Goal: Download file/media

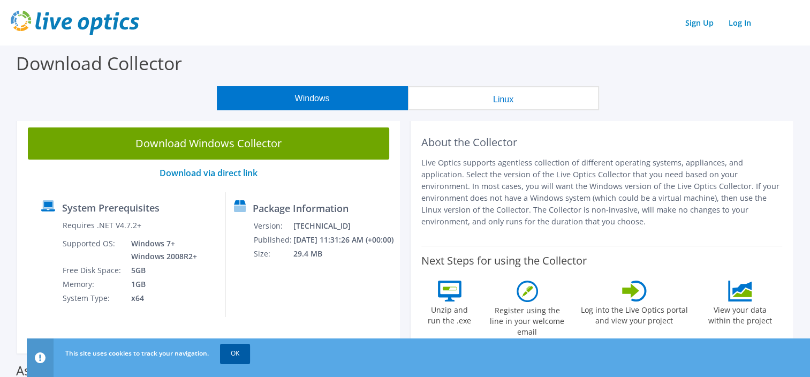
click at [235, 353] on link "OK" at bounding box center [235, 353] width 30 height 19
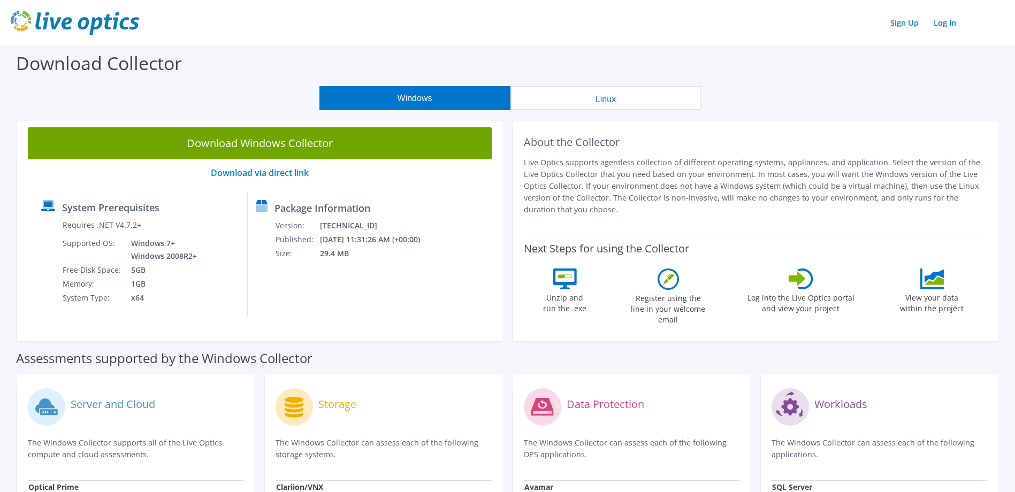
click at [619, 97] on button "Linux" at bounding box center [606, 98] width 191 height 24
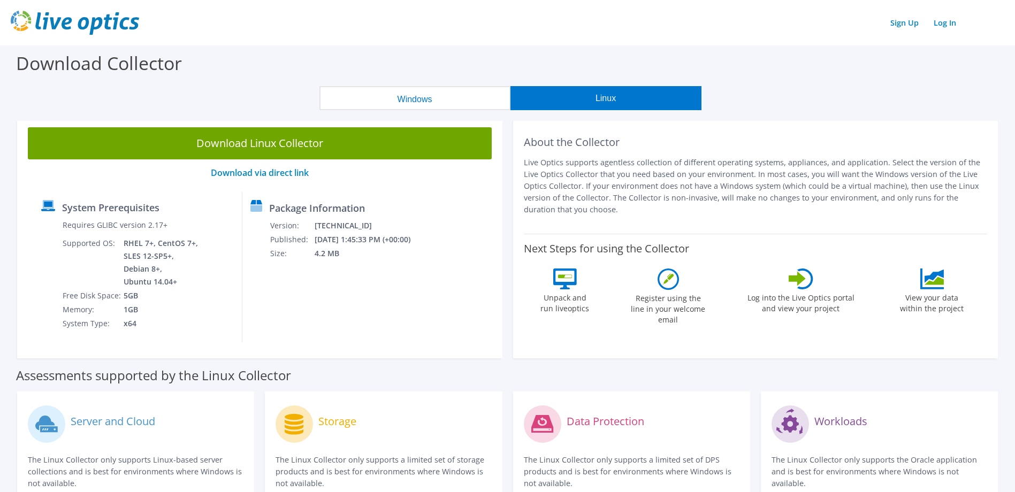
click at [473, 98] on button "Windows" at bounding box center [415, 98] width 191 height 24
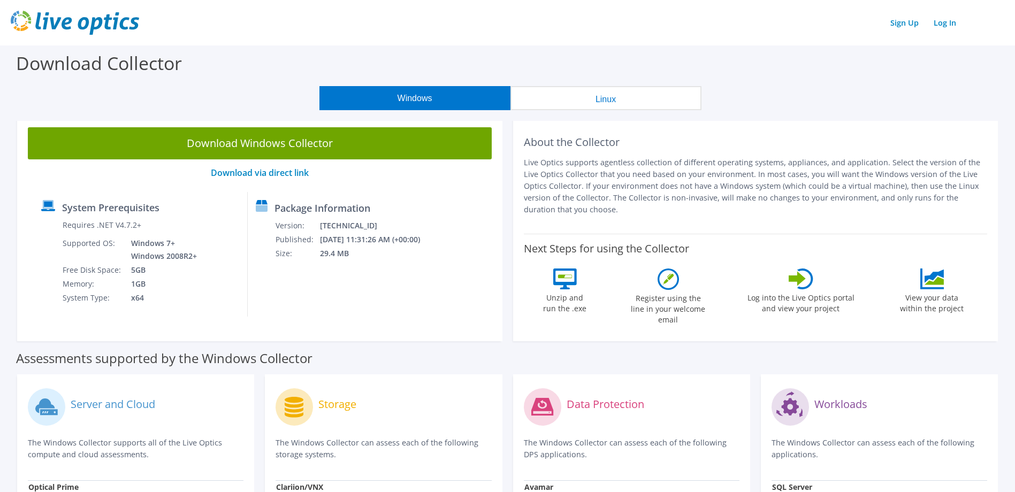
click at [594, 96] on button "Linux" at bounding box center [606, 98] width 191 height 24
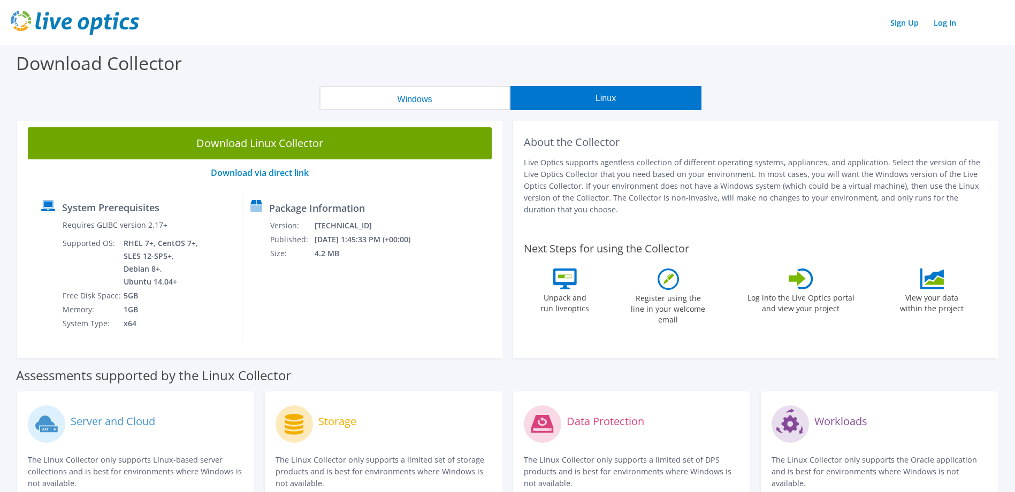
click at [431, 107] on button "Windows" at bounding box center [415, 98] width 191 height 24
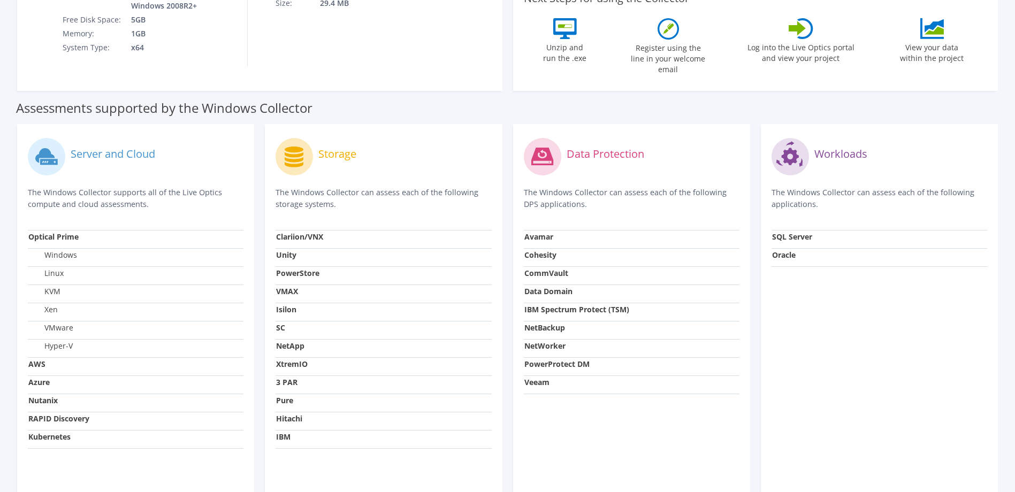
scroll to position [268, 0]
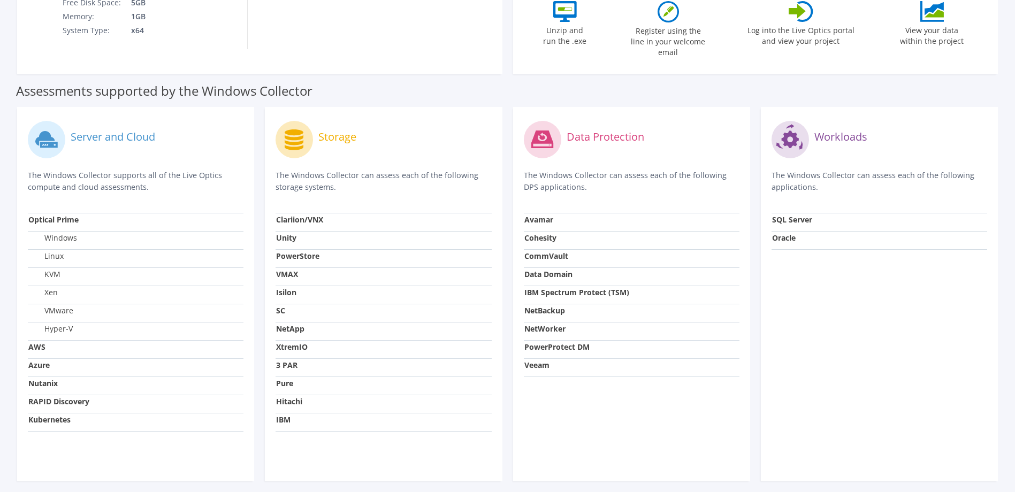
click at [56, 251] on label "Linux" at bounding box center [45, 256] width 35 height 11
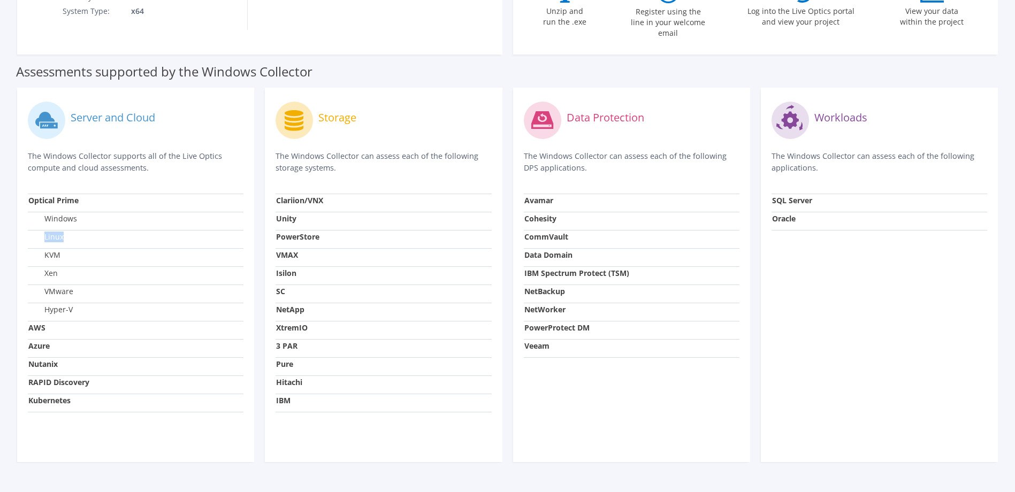
scroll to position [303, 0]
